Goal: Information Seeking & Learning: Check status

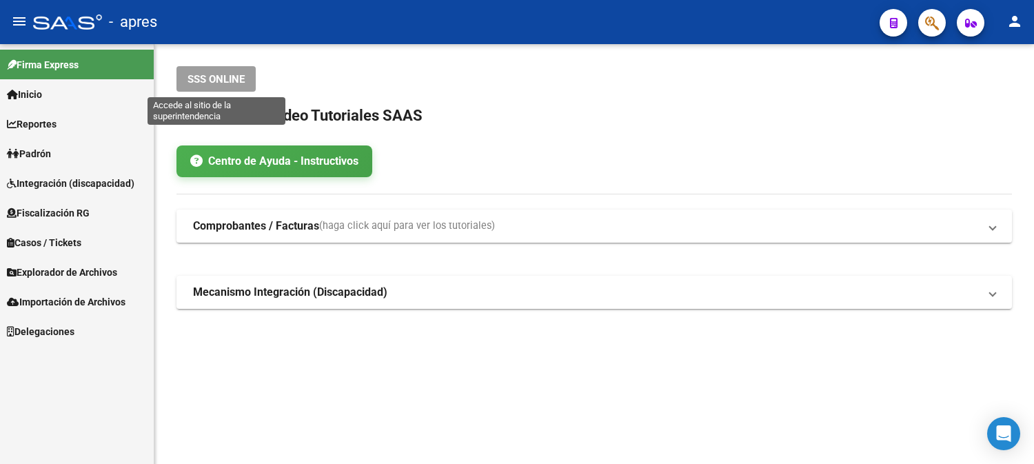
click at [224, 77] on span "SSS ONLINE" at bounding box center [215, 79] width 57 height 12
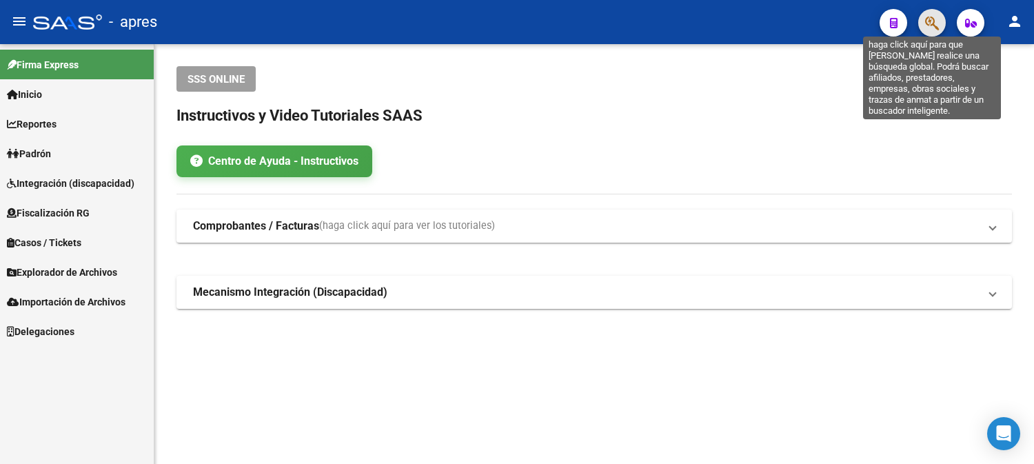
click at [925, 17] on icon "button" at bounding box center [932, 23] width 14 height 16
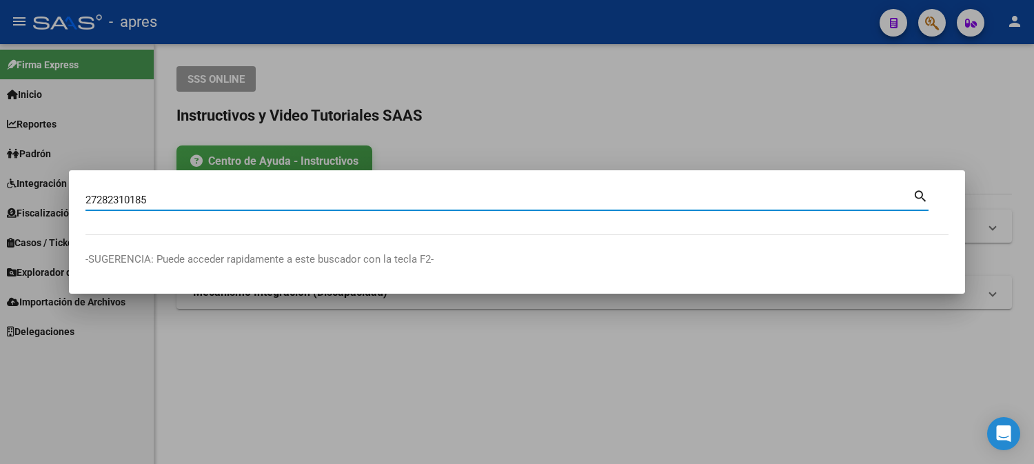
type input "27282310185"
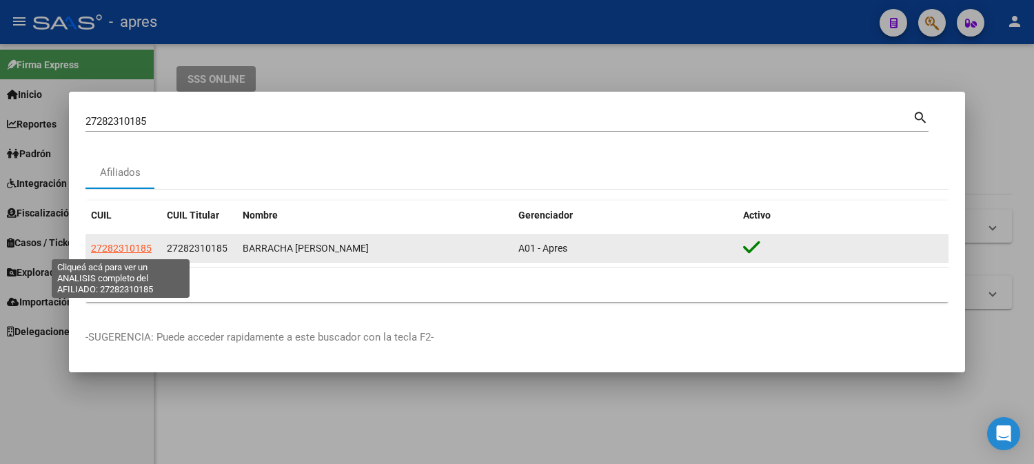
click at [134, 248] on span "27282310185" at bounding box center [121, 248] width 61 height 11
type textarea "27282310185"
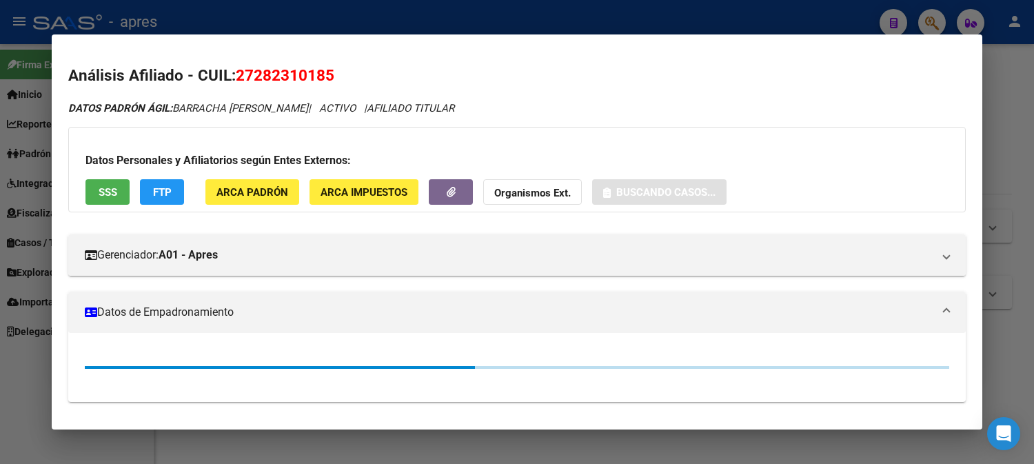
click at [105, 196] on span "SSS" at bounding box center [108, 192] width 19 height 12
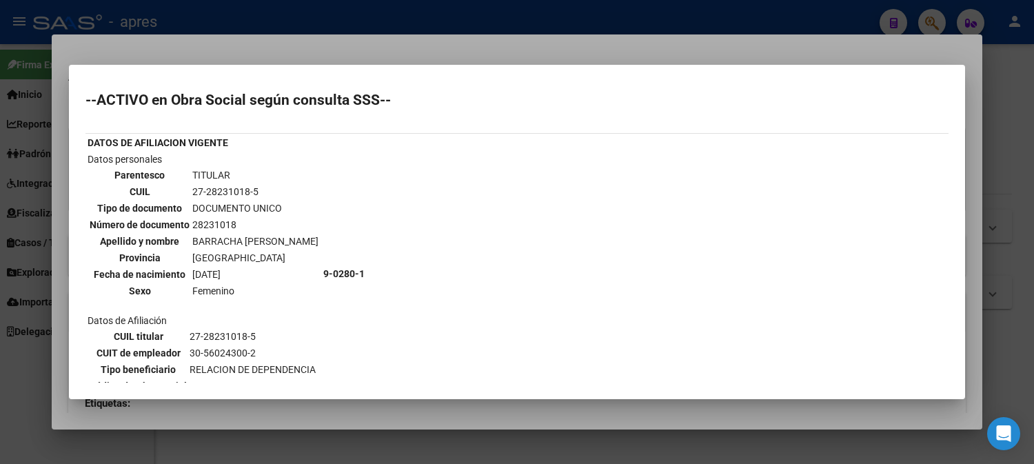
click at [403, 59] on div at bounding box center [517, 232] width 1034 height 464
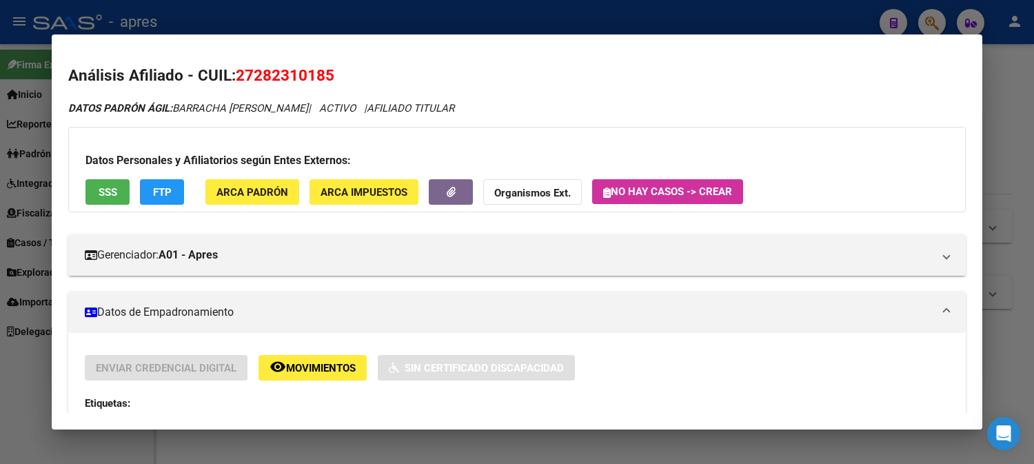
click at [784, 6] on div at bounding box center [517, 232] width 1034 height 464
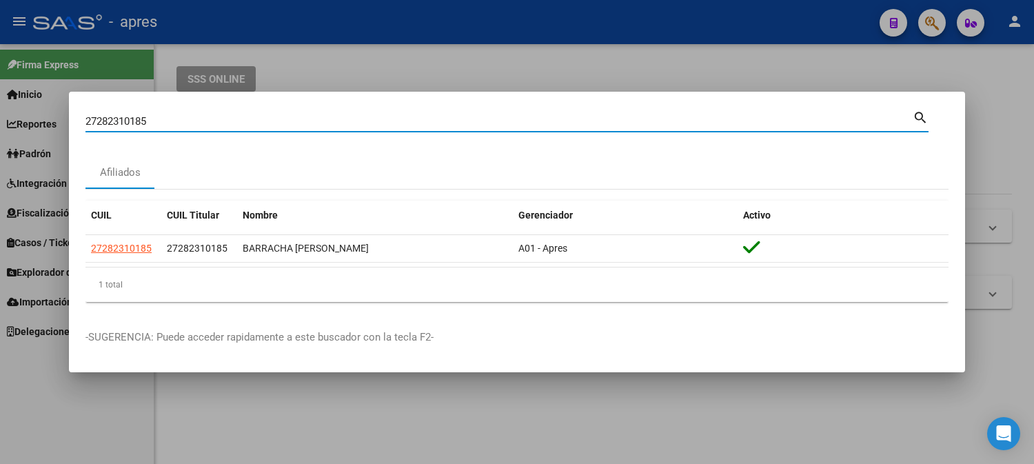
drag, startPoint x: 177, startPoint y: 121, endPoint x: -10, endPoint y: 110, distance: 187.1
click at [0, 110] on html "menu - apres person Firma Express Inicio Calendario SSS Instructivos Contacto O…" at bounding box center [517, 232] width 1034 height 464
type input "20286491910"
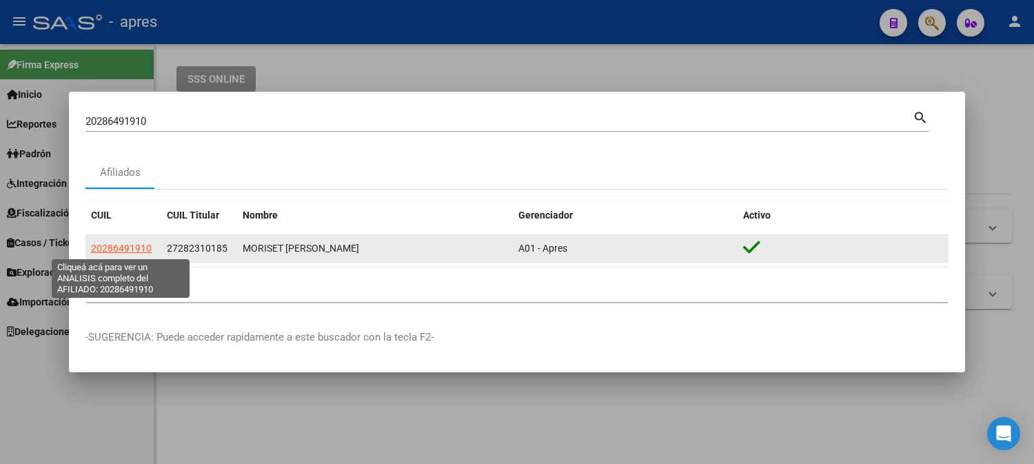
click at [119, 245] on span "20286491910" at bounding box center [121, 248] width 61 height 11
type textarea "20286491910"
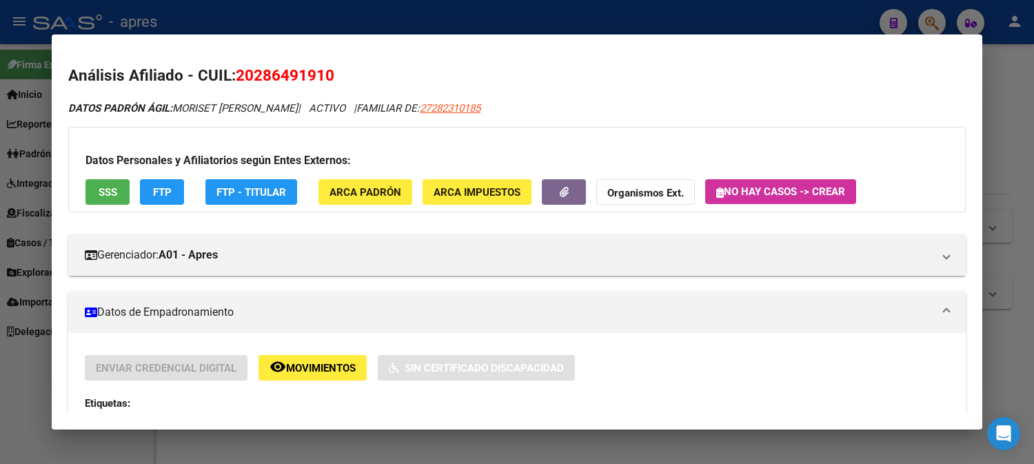
click at [800, 15] on div at bounding box center [517, 232] width 1034 height 464
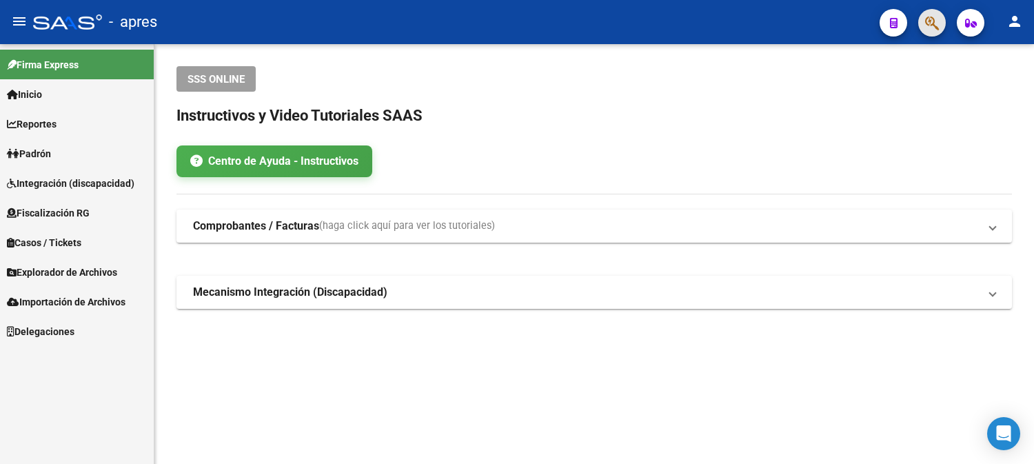
click at [922, 17] on button "button" at bounding box center [932, 23] width 28 height 28
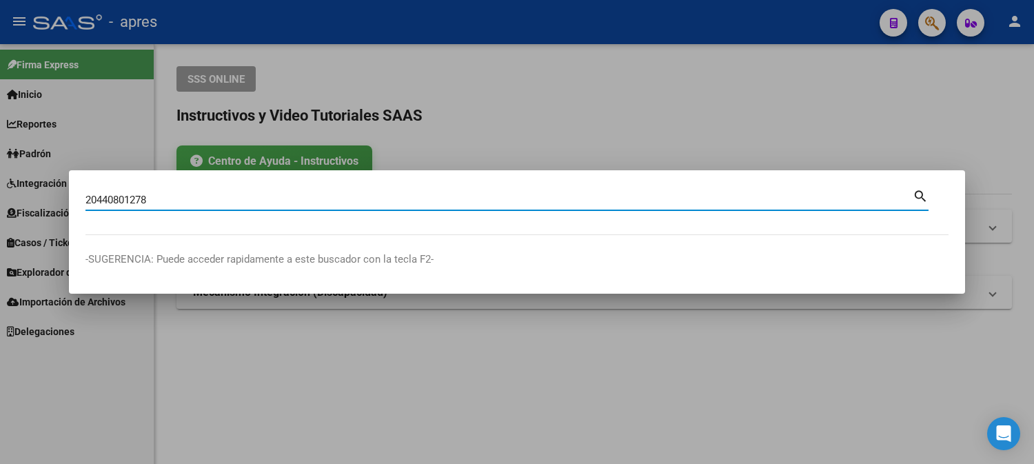
type input "20440801278"
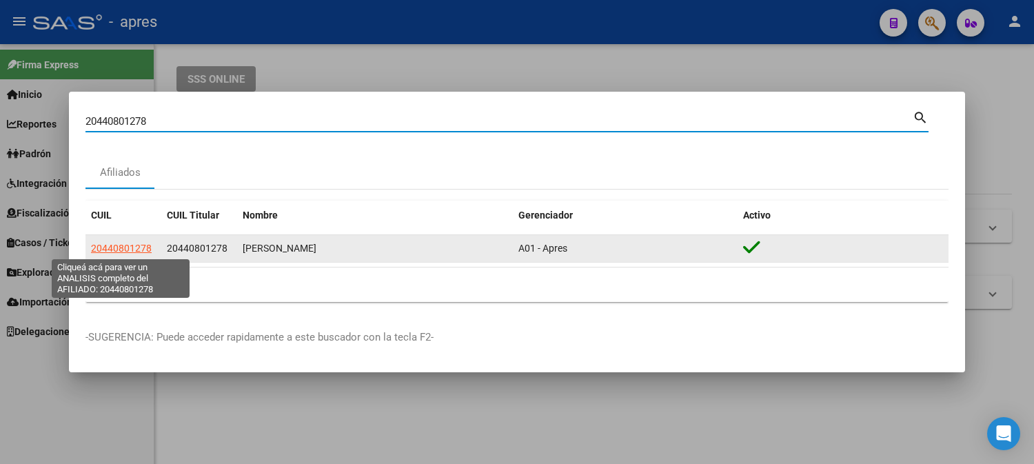
click at [134, 247] on span "20440801278" at bounding box center [121, 248] width 61 height 11
type textarea "20440801278"
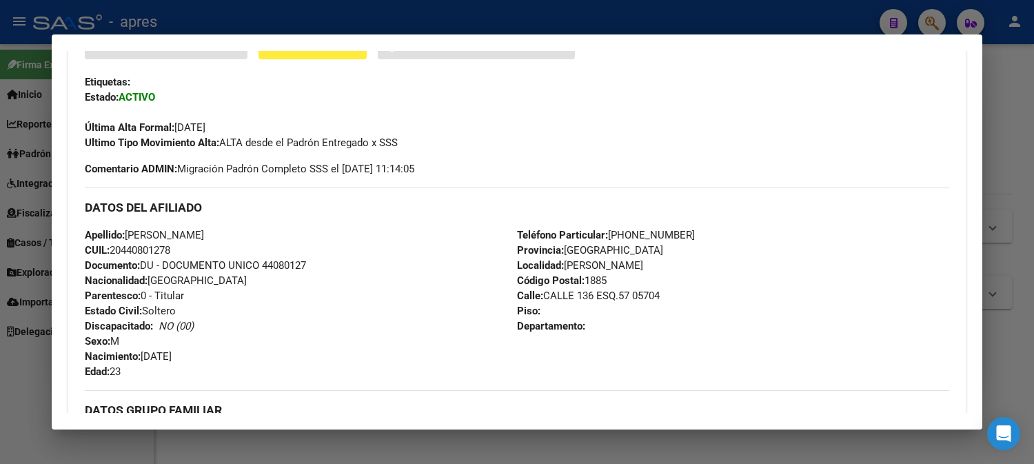
scroll to position [153, 0]
